Goal: Task Accomplishment & Management: Use online tool/utility

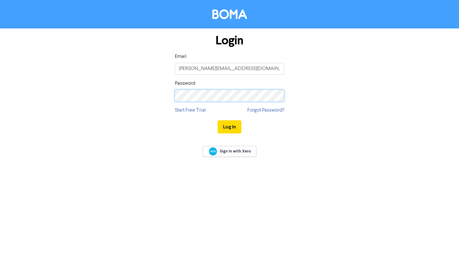
click at [217, 120] on button "Log In" at bounding box center [229, 126] width 24 height 13
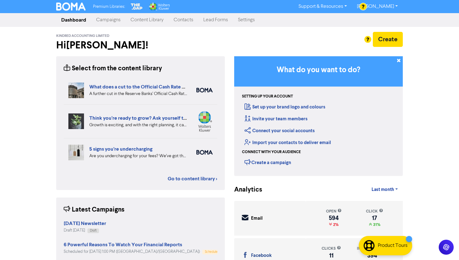
click at [95, 18] on link "Campaigns" at bounding box center [108, 20] width 34 height 12
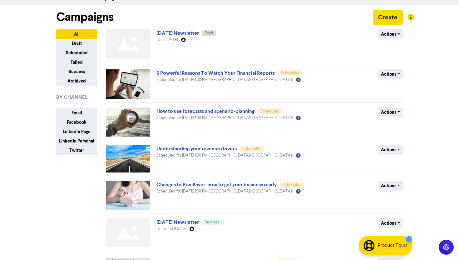
scroll to position [24, 0]
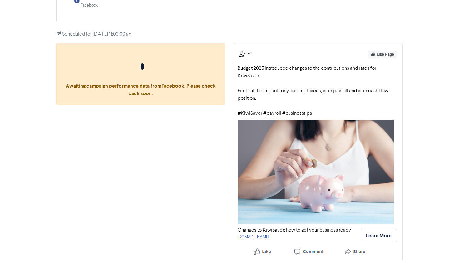
scroll to position [62, 0]
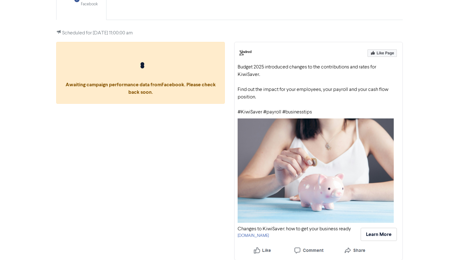
click at [265, 232] on div "public2.bomamarketing.com" at bounding box center [293, 235] width 113 height 6
click at [264, 236] on link "public2.bomamarketing.com" at bounding box center [252, 235] width 31 height 4
drag, startPoint x: 255, startPoint y: 89, endPoint x: 264, endPoint y: 99, distance: 13.5
click at [264, 99] on div "Budget 2025 introduced changes to the contributions and rates for KiwiSaver. Fi…" at bounding box center [318, 89] width 162 height 52
copy div "the impact for your employees, your payroll and your cash flow position."
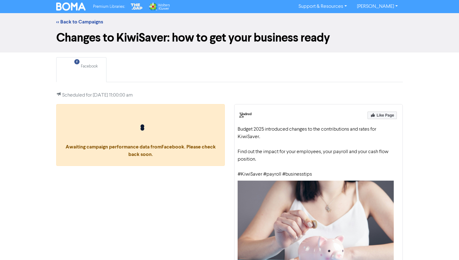
drag, startPoint x: 256, startPoint y: 159, endPoint x: 238, endPoint y: 129, distance: 35.3
click at [238, 129] on div "Budget 2025 introduced changes to the contributions and rates for KiwiSaver. Fi…" at bounding box center [318, 151] width 162 height 52
copy div "Budget 2025 introduced changes to the contributions and rates for KiwiSaver. Fi…"
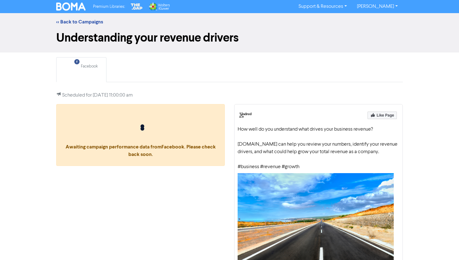
scroll to position [49, 0]
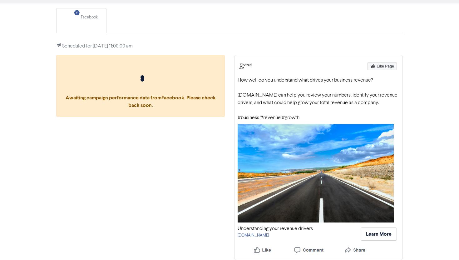
click at [271, 233] on div "[DOMAIN_NAME]" at bounding box center [274, 235] width 75 height 6
click at [269, 236] on link "[DOMAIN_NAME]" at bounding box center [252, 235] width 31 height 4
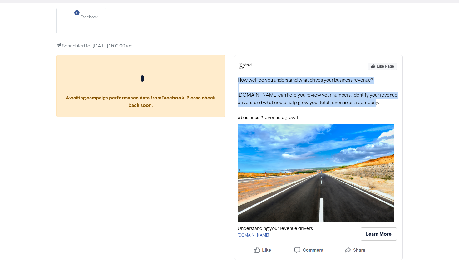
drag, startPoint x: 237, startPoint y: 79, endPoint x: 383, endPoint y: 101, distance: 147.7
click at [384, 102] on div "How well do you understand what drives your business revenue? Kindred.Co can he…" at bounding box center [318, 98] width 162 height 45
copy div "How well do you understand what drives your business revenue? Kindred.Co can he…"
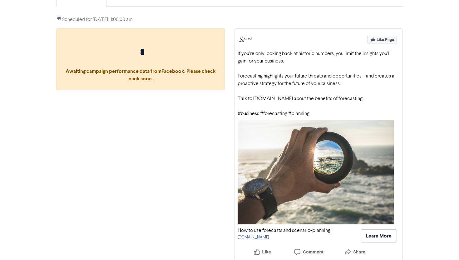
scroll to position [77, 0]
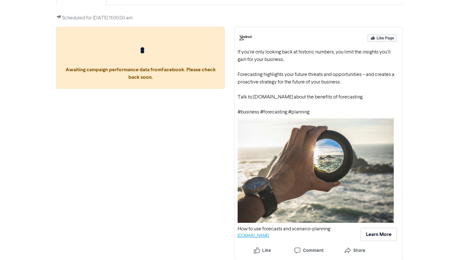
click at [254, 234] on link "[DOMAIN_NAME]" at bounding box center [252, 235] width 31 height 4
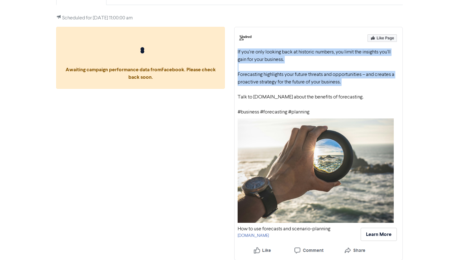
drag, startPoint x: 236, startPoint y: 50, endPoint x: 362, endPoint y: 90, distance: 131.9
click at [362, 90] on div "If you’re only looking back at historic numbers, you limit the insights you’ll …" at bounding box center [318, 143] width 168 height 233
copy div "If you’re only looking back at historic numbers, you limit the insights you’ll …"
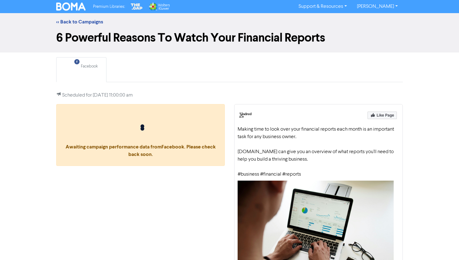
scroll to position [64, 0]
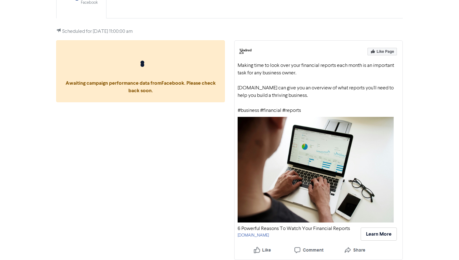
click at [271, 237] on div "[DOMAIN_NAME]" at bounding box center [293, 235] width 112 height 6
click at [269, 234] on link "[DOMAIN_NAME]" at bounding box center [252, 235] width 31 height 4
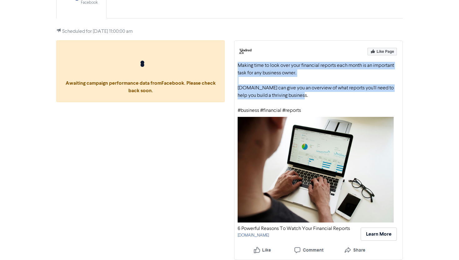
drag, startPoint x: 237, startPoint y: 65, endPoint x: 313, endPoint y: 95, distance: 81.6
click at [313, 95] on div "Making time to look over your financial reports each month is an important task…" at bounding box center [318, 88] width 162 height 52
copy div "Making time to look over your financial reports each month is an important task…"
